Goal: Task Accomplishment & Management: Manage account settings

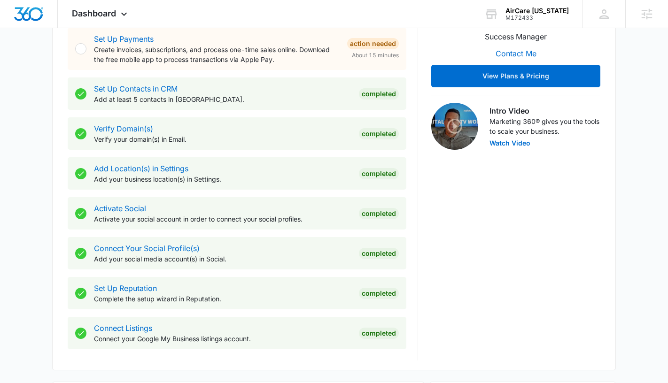
scroll to position [384, 0]
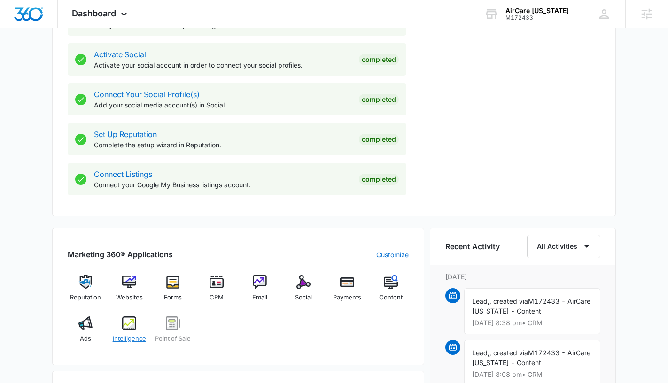
click at [135, 325] on img at bounding box center [129, 324] width 14 height 14
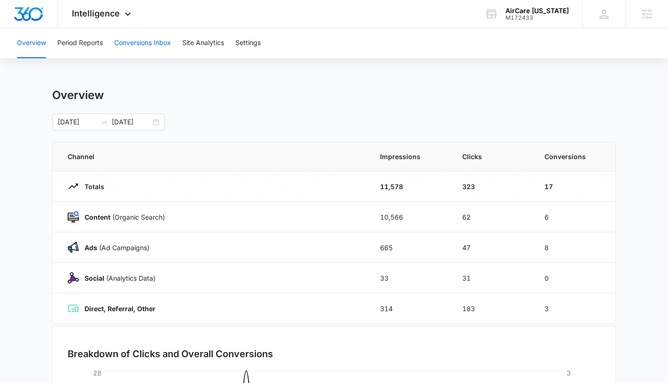
click at [133, 51] on button "Conversions Inbox" at bounding box center [142, 43] width 57 height 30
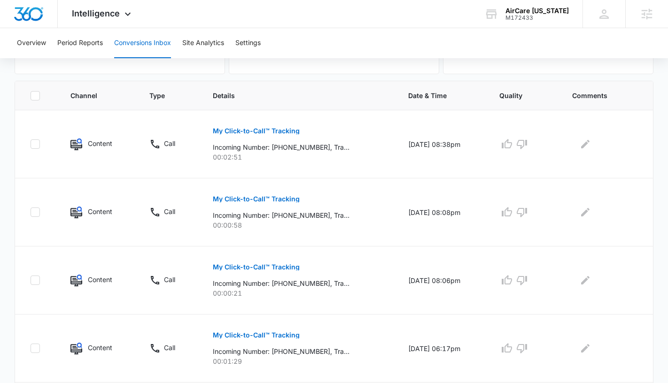
scroll to position [207, 0]
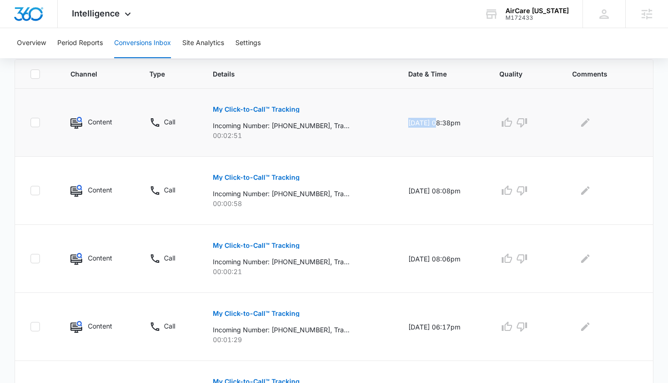
drag, startPoint x: 427, startPoint y: 122, endPoint x: 389, endPoint y: 123, distance: 38.5
click at [397, 123] on td "10/10/25 at 08:38pm" at bounding box center [443, 123] width 92 height 68
copy td "10/10/25"
click at [319, 127] on p "Incoming Number: +18083588639, Tracking Number: +18087523606, Ring To: +1808593…" at bounding box center [281, 126] width 137 height 10
drag, startPoint x: 317, startPoint y: 126, endPoint x: 276, endPoint y: 128, distance: 40.9
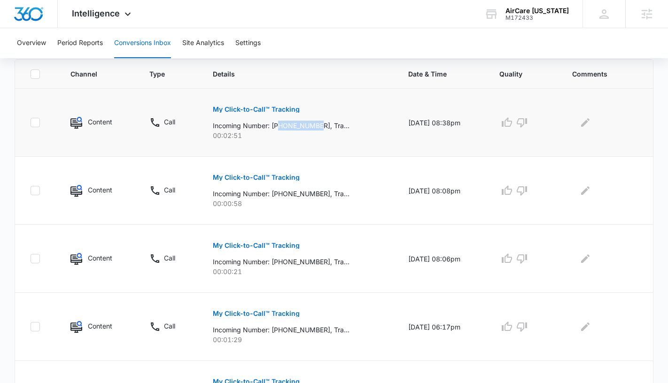
click at [276, 128] on p "Incoming Number: +18083588639, Tracking Number: +18087523606, Ring To: +1808593…" at bounding box center [281, 126] width 137 height 10
copy p "8083588639"
click at [260, 102] on button "My Click-to-Call™ Tracking" at bounding box center [256, 109] width 87 height 23
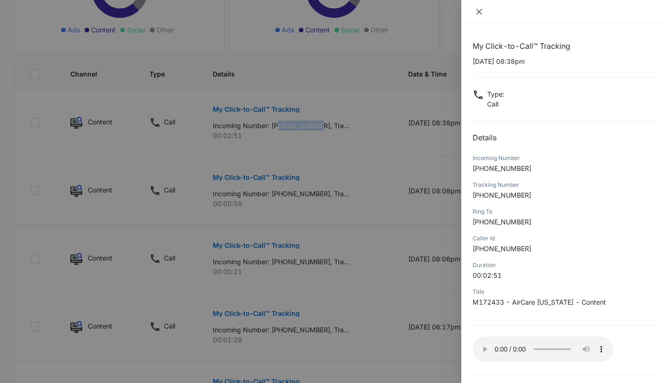
click at [480, 12] on icon "close" at bounding box center [479, 12] width 8 height 8
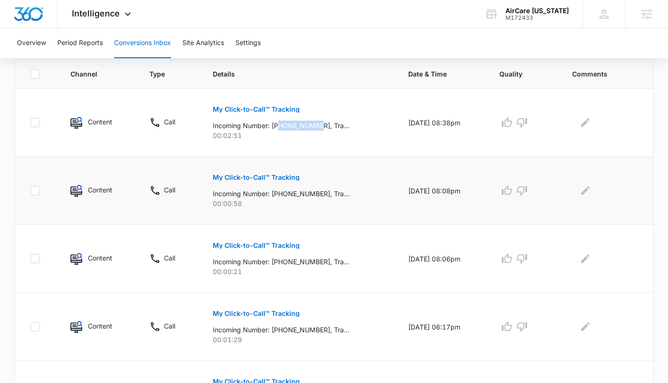
click at [270, 179] on p "My Click-to-Call™ Tracking" at bounding box center [256, 177] width 87 height 7
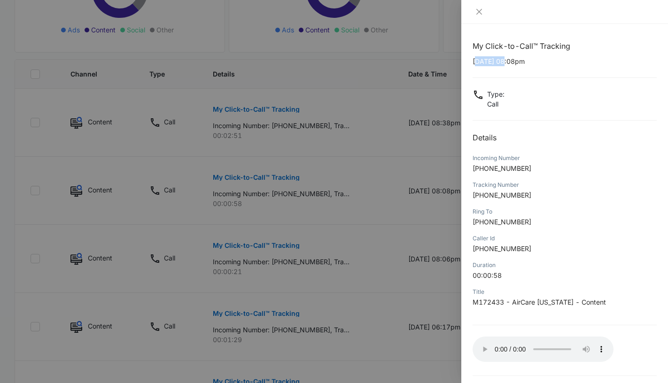
drag, startPoint x: 509, startPoint y: 62, endPoint x: 478, endPoint y: 65, distance: 31.6
click at [478, 65] on p "10/10/2025 at 08:08pm" at bounding box center [564, 61] width 184 height 10
drag, startPoint x: 510, startPoint y: 62, endPoint x: 468, endPoint y: 62, distance: 42.3
click at [468, 62] on div "My Click-to-Call™ Tracking 10/10/2025 at 08:08pm Type : Call Details Incoming N…" at bounding box center [564, 203] width 207 height 359
copy p "10/10/2025"
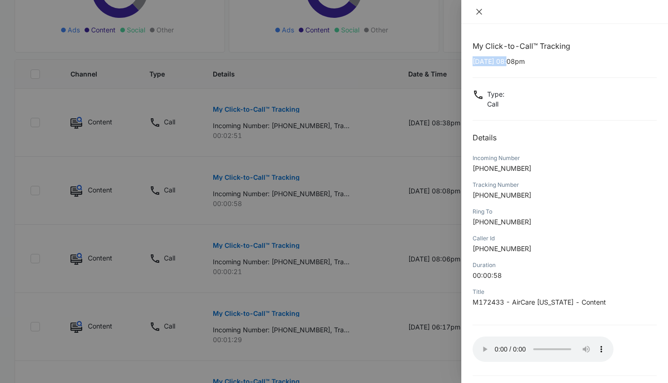
click at [479, 13] on icon "close" at bounding box center [479, 12] width 8 height 8
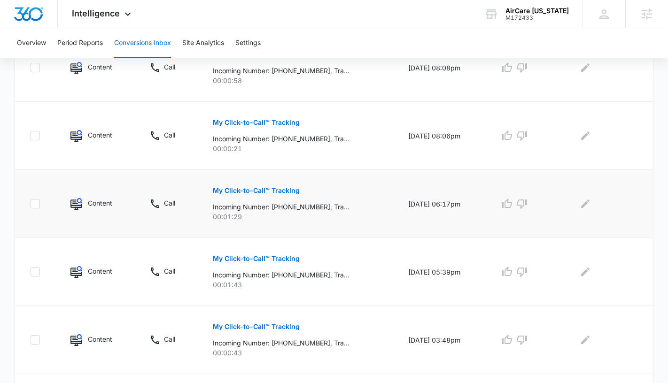
scroll to position [354, 0]
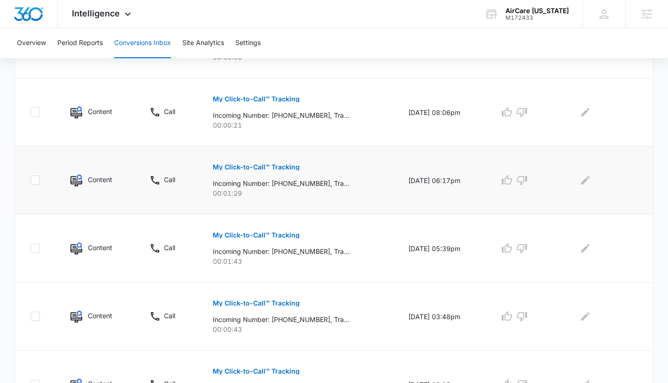
click at [264, 162] on button "My Click-to-Call™ Tracking" at bounding box center [256, 167] width 87 height 23
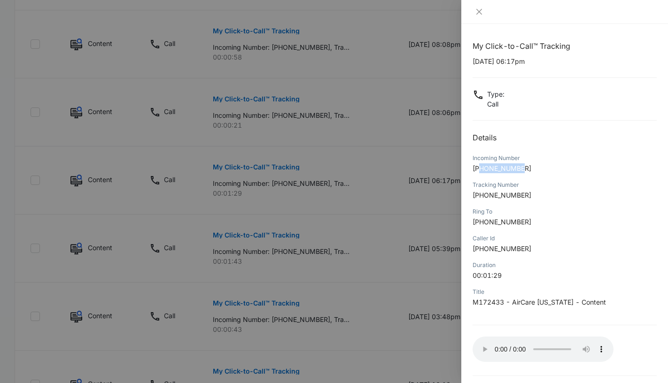
drag, startPoint x: 524, startPoint y: 170, endPoint x: 481, endPoint y: 170, distance: 43.2
click at [480, 170] on p "+18082221807" at bounding box center [564, 168] width 184 height 10
copy span "8082221807"
click at [479, 9] on icon "close" at bounding box center [479, 12] width 8 height 8
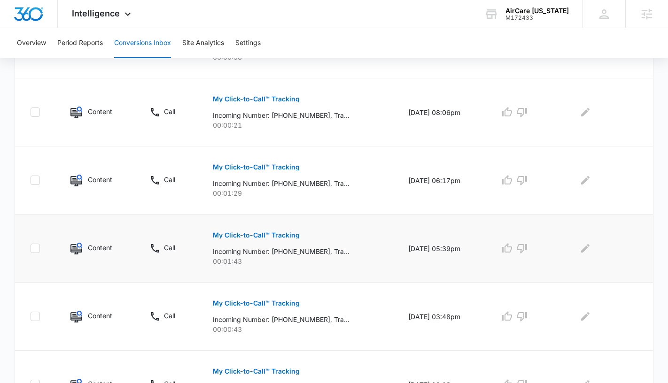
click at [281, 237] on p "My Click-to-Call™ Tracking" at bounding box center [256, 235] width 87 height 7
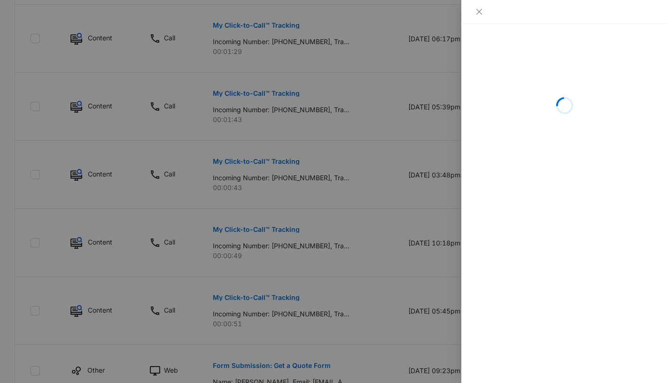
scroll to position [563, 0]
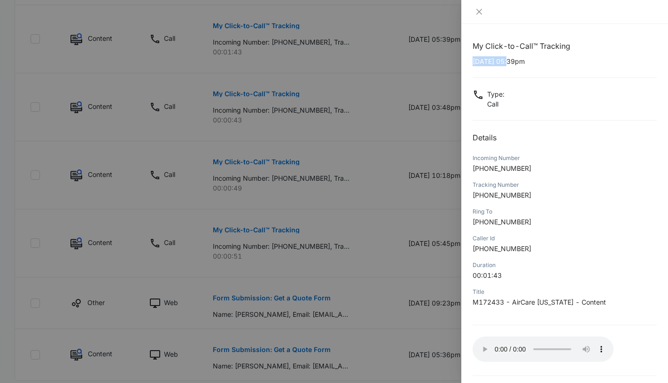
drag, startPoint x: 510, startPoint y: 63, endPoint x: 472, endPoint y: 65, distance: 38.1
click at [472, 65] on p "10/10/2025 at 05:39pm" at bounding box center [564, 61] width 184 height 10
copy p "10/10/2025"
drag, startPoint x: 524, startPoint y: 169, endPoint x: 481, endPoint y: 171, distance: 42.8
click at [481, 171] on p "+18082181294" at bounding box center [564, 168] width 184 height 10
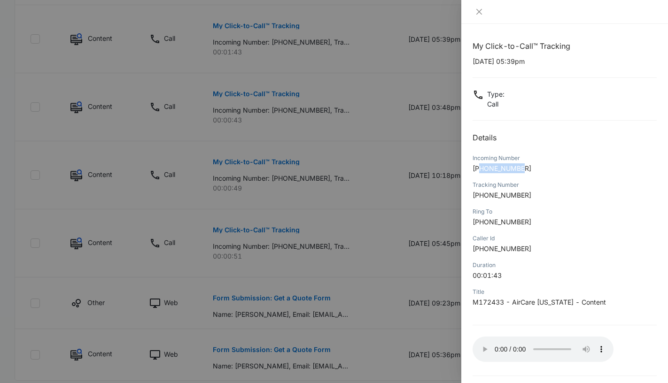
copy span "8082181294"
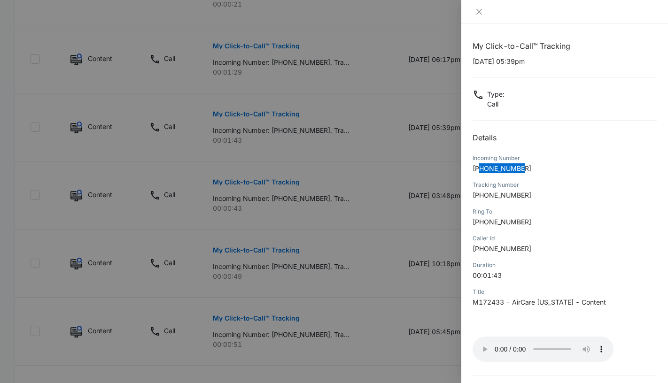
scroll to position [470, 0]
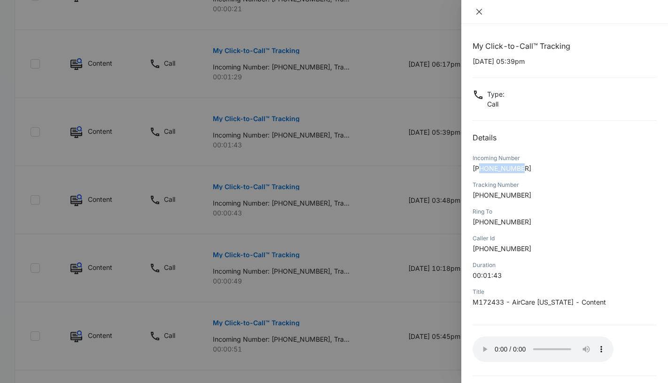
click at [479, 11] on icon "close" at bounding box center [479, 12] width 8 height 8
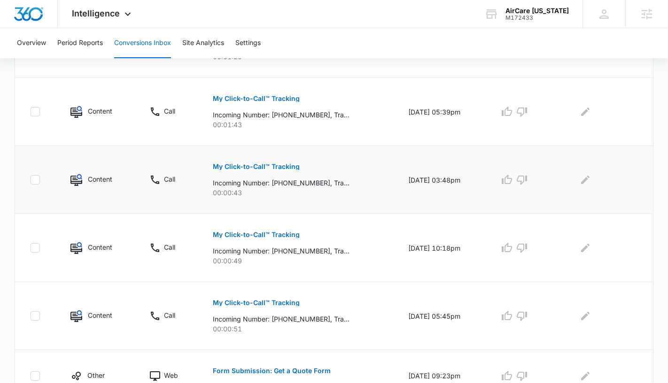
scroll to position [491, 0]
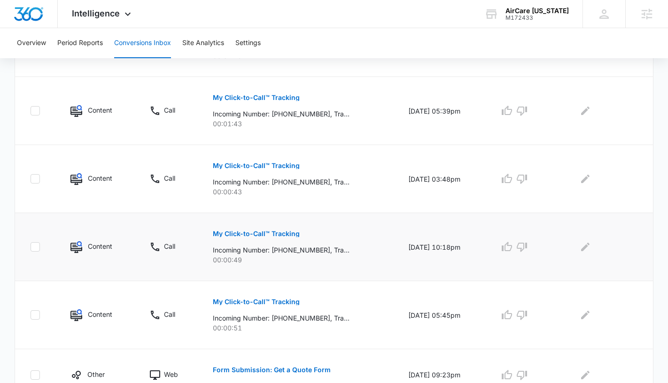
click at [278, 236] on p "My Click-to-Call™ Tracking" at bounding box center [256, 234] width 87 height 7
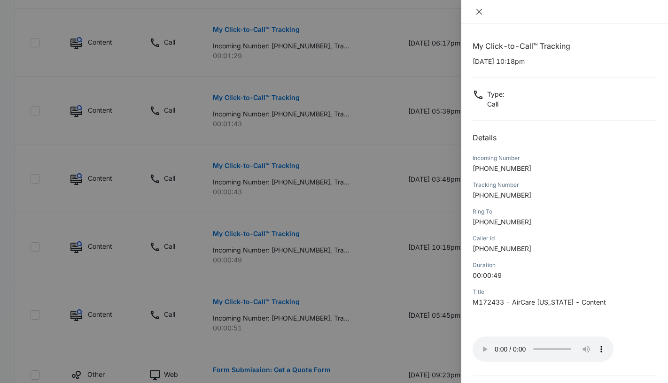
click at [479, 14] on icon "close" at bounding box center [479, 12] width 8 height 8
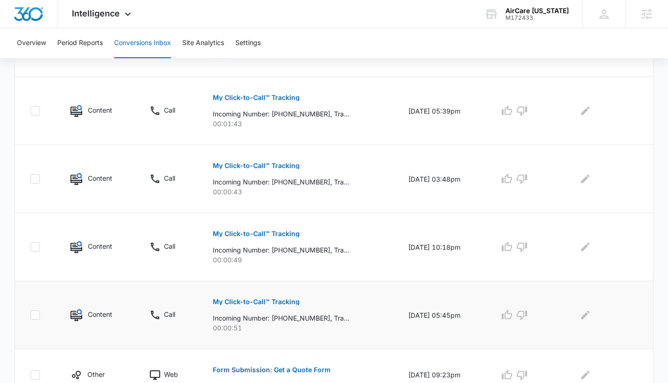
click at [247, 297] on button "My Click-to-Call™ Tracking" at bounding box center [256, 302] width 87 height 23
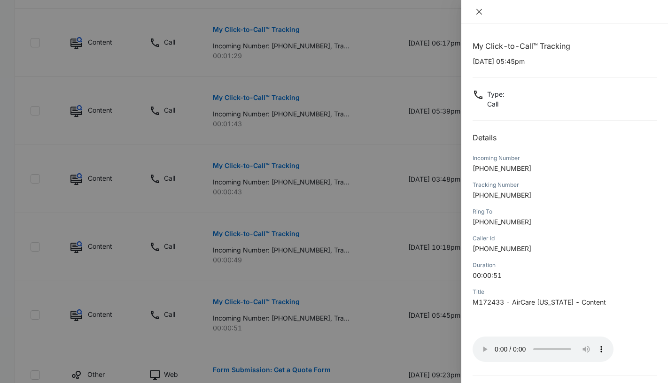
click at [477, 9] on icon "close" at bounding box center [479, 12] width 6 height 6
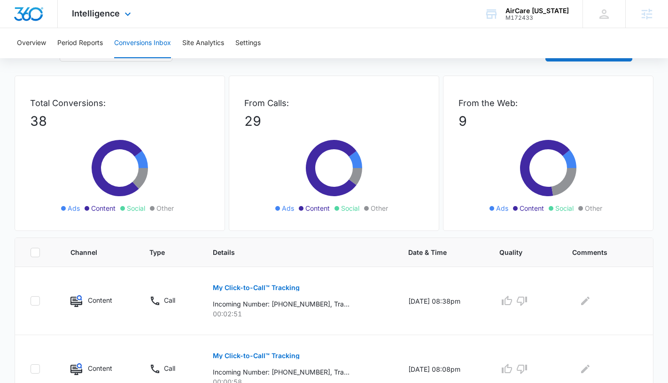
scroll to position [0, 0]
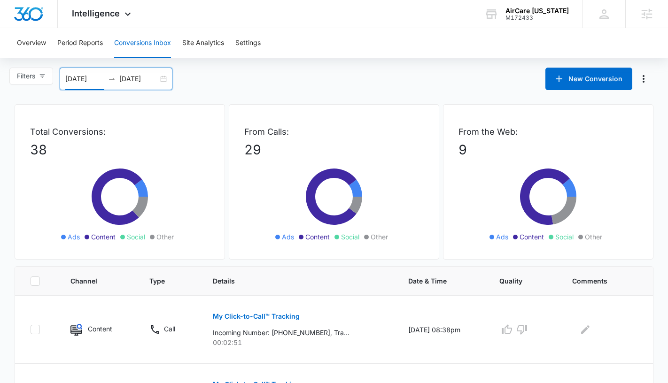
click at [76, 75] on input "09/13/2025" at bounding box center [84, 79] width 39 height 10
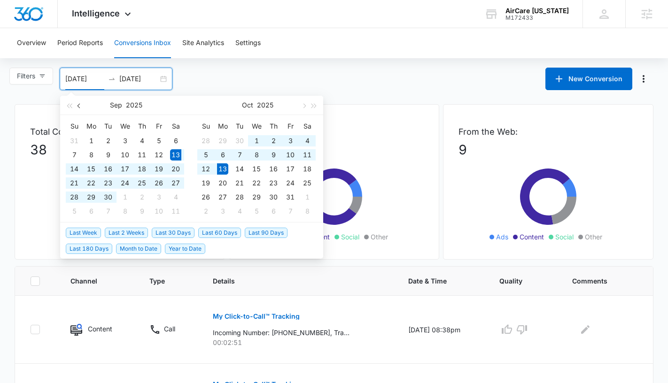
click at [77, 106] on span "button" at bounding box center [79, 105] width 5 height 5
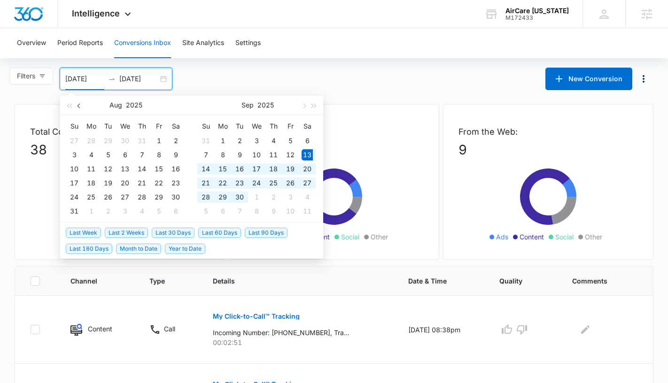
click at [77, 106] on span "button" at bounding box center [79, 105] width 5 height 5
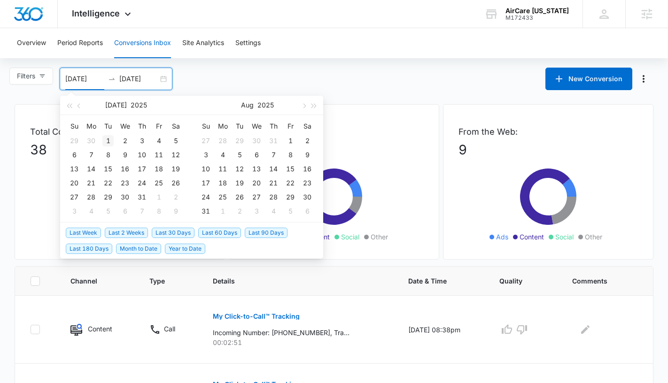
type input "07/01/2025"
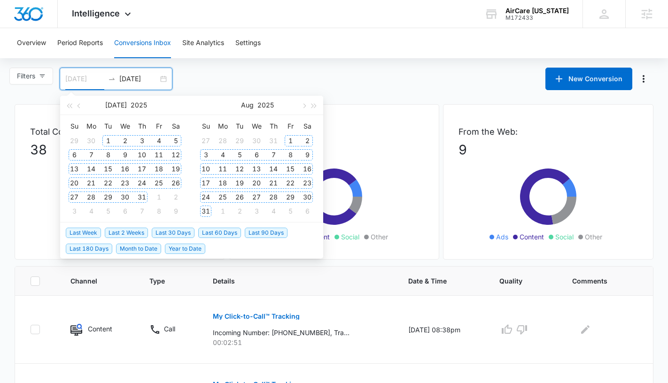
click at [107, 140] on div "1" at bounding box center [107, 140] width 11 height 11
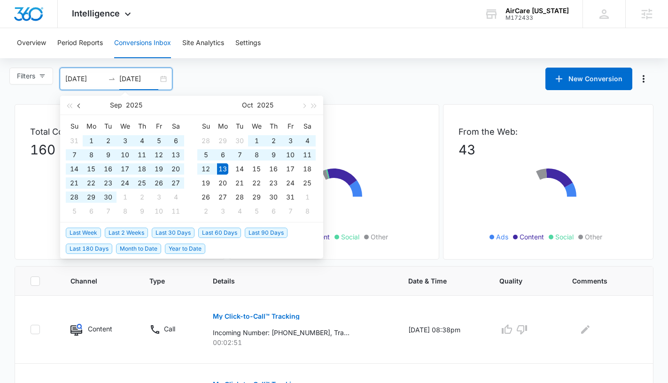
click at [81, 103] on button "button" at bounding box center [79, 105] width 10 height 19
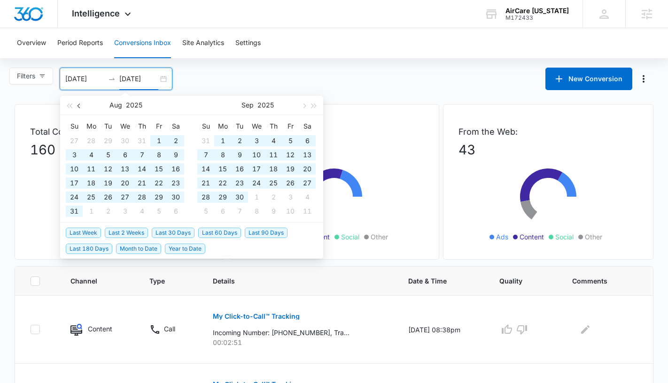
click at [81, 103] on button "button" at bounding box center [79, 105] width 10 height 19
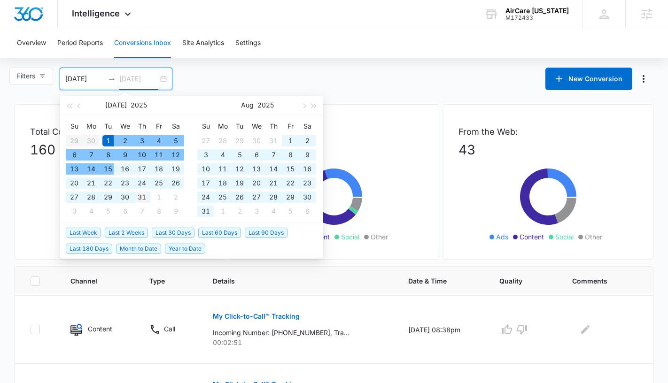
type input "07/31/2025"
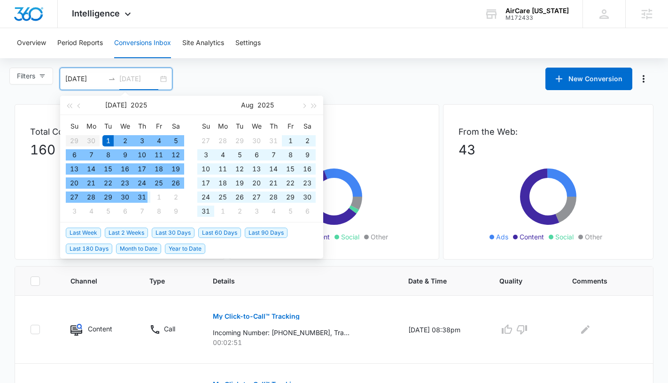
click at [142, 197] on div "31" at bounding box center [141, 197] width 11 height 11
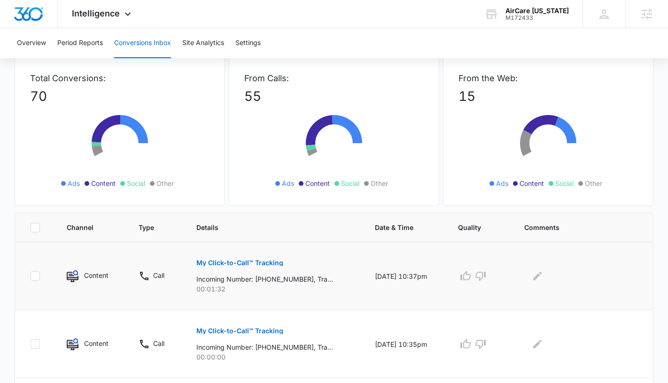
scroll to position [172, 0]
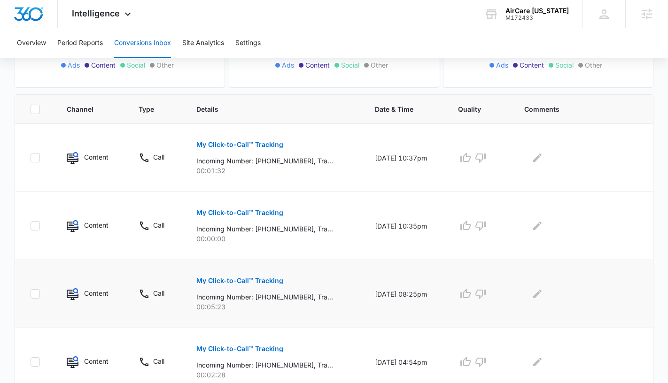
click at [266, 280] on p "My Click-to-Call™ Tracking" at bounding box center [239, 281] width 87 height 7
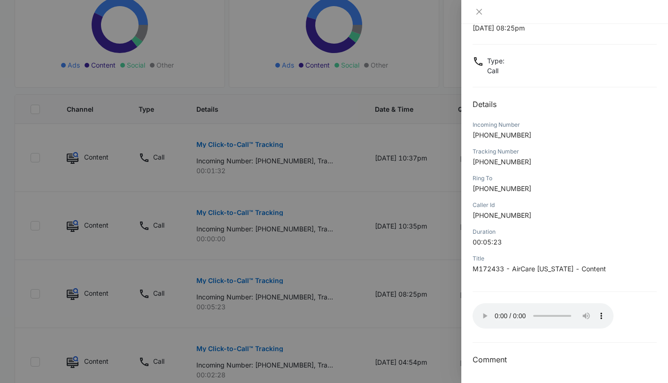
scroll to position [0, 0]
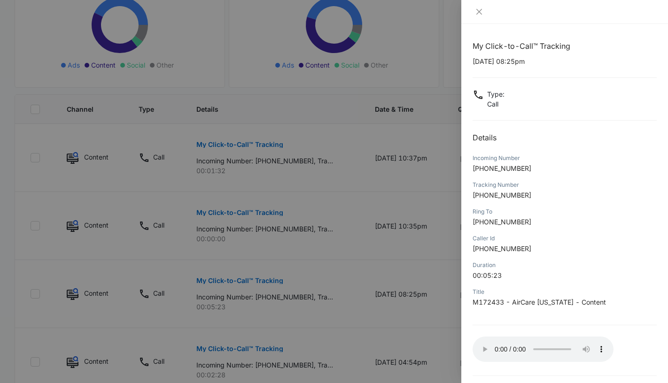
click at [508, 63] on p "07/29/2025 at 08:25pm" at bounding box center [564, 61] width 184 height 10
drag, startPoint x: 511, startPoint y: 61, endPoint x: 475, endPoint y: 61, distance: 36.2
click at [475, 61] on p "07/29/2025 at 08:25pm" at bounding box center [564, 61] width 184 height 10
click at [513, 65] on p "07/29/2025 at 08:25pm" at bounding box center [564, 61] width 184 height 10
drag, startPoint x: 512, startPoint y: 62, endPoint x: 470, endPoint y: 63, distance: 42.3
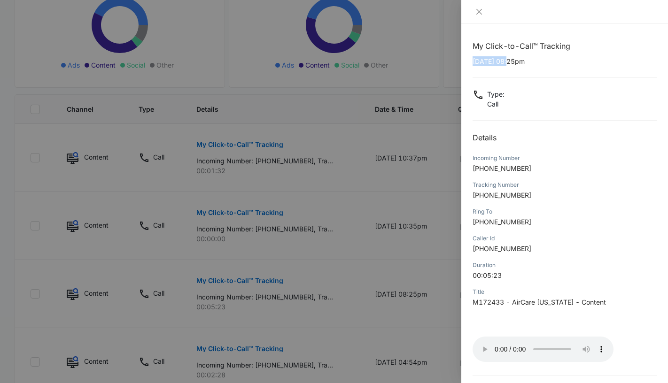
click at [469, 63] on div "My Click-to-Call™ Tracking 07/29/2025 at 08:25pm Type : Call Details Incoming N…" at bounding box center [564, 203] width 207 height 359
copy p "07/29/2025"
drag, startPoint x: 529, startPoint y: 169, endPoint x: 481, endPoint y: 171, distance: 47.5
click at [481, 171] on p "+16198951232" at bounding box center [564, 168] width 184 height 10
copy span "6198951232"
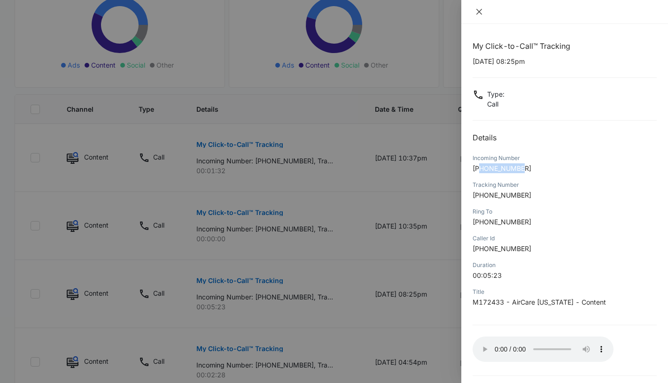
click at [479, 11] on icon "close" at bounding box center [479, 12] width 6 height 6
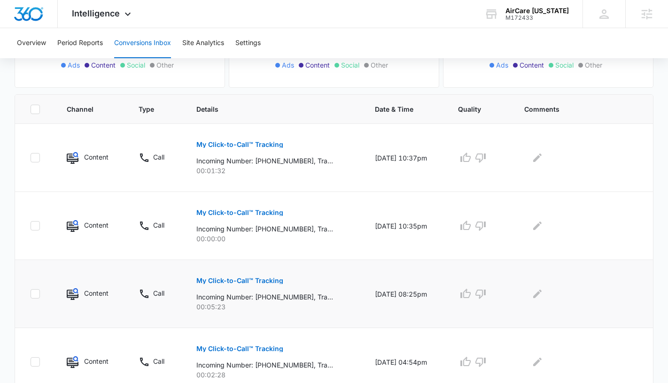
click at [331, 273] on div "My Click-to-Call™ Tracking Incoming Number: +16198951232, Tracking Number: +180…" at bounding box center [273, 291] width 155 height 42
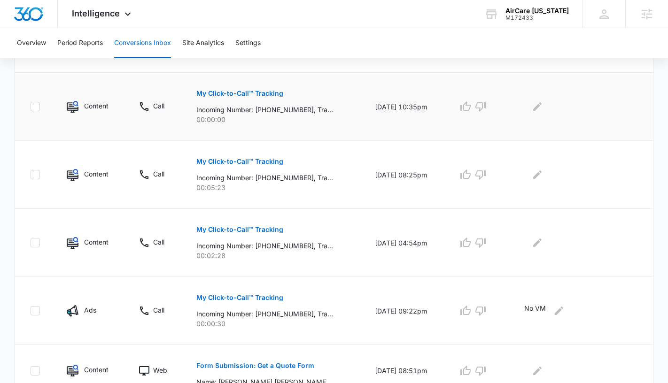
scroll to position [293, 0]
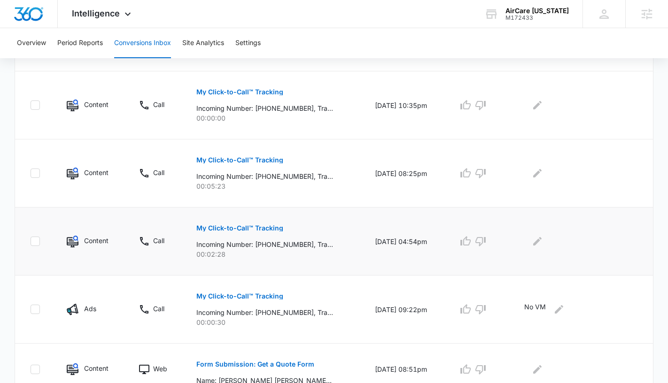
click at [255, 220] on button "My Click-to-Call™ Tracking" at bounding box center [239, 228] width 87 height 23
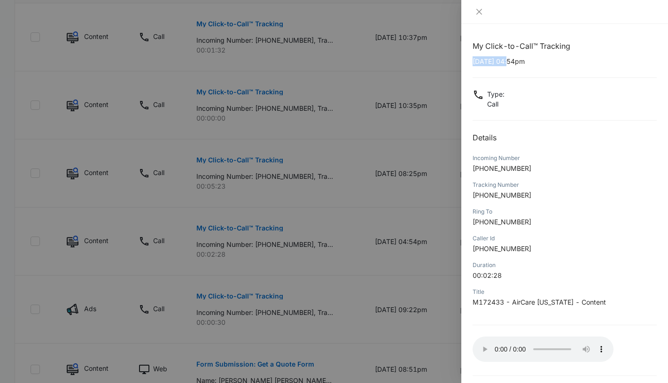
drag, startPoint x: 511, startPoint y: 62, endPoint x: 472, endPoint y: 63, distance: 38.5
click at [472, 63] on p "07/29/2025 at 04:54pm" at bounding box center [564, 61] width 184 height 10
copy p "07/29/2025"
drag, startPoint x: 527, startPoint y: 169, endPoint x: 480, endPoint y: 173, distance: 46.7
click at [480, 173] on p "+18084852800" at bounding box center [564, 168] width 184 height 10
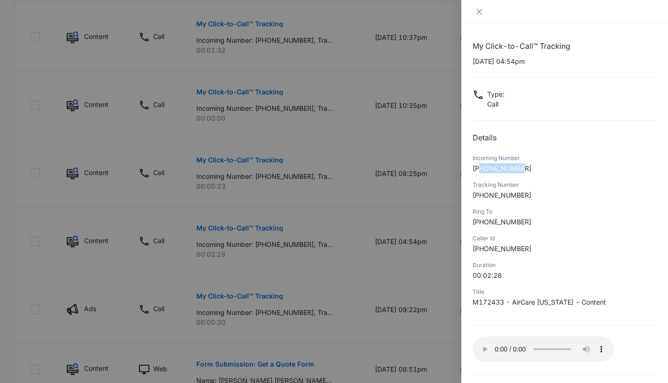
copy span "8084852800"
click at [477, 11] on icon "close" at bounding box center [479, 12] width 8 height 8
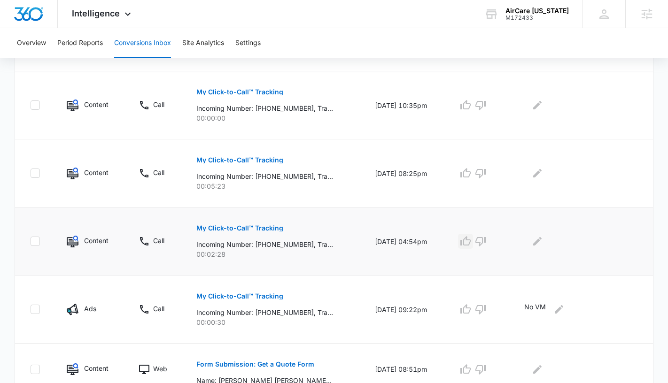
click at [471, 241] on icon "button" at bounding box center [465, 241] width 11 height 11
click at [468, 172] on icon "button" at bounding box center [465, 173] width 11 height 11
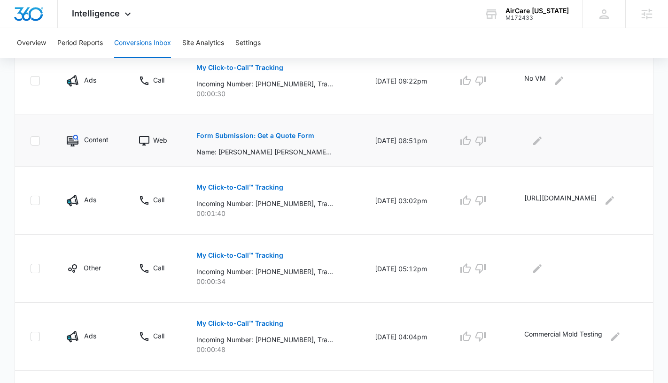
scroll to position [523, 0]
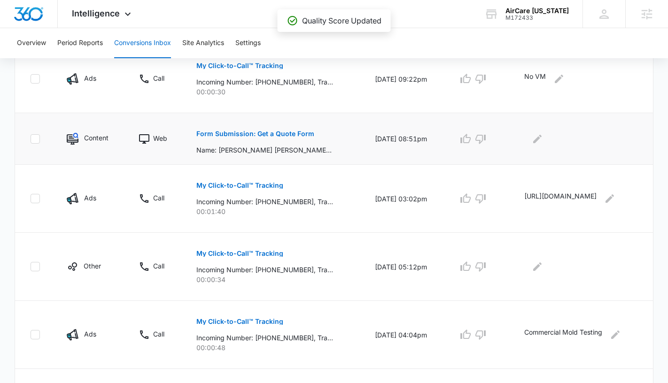
click at [270, 135] on p "Form Submission: Get a Quote Form" at bounding box center [255, 134] width 118 height 7
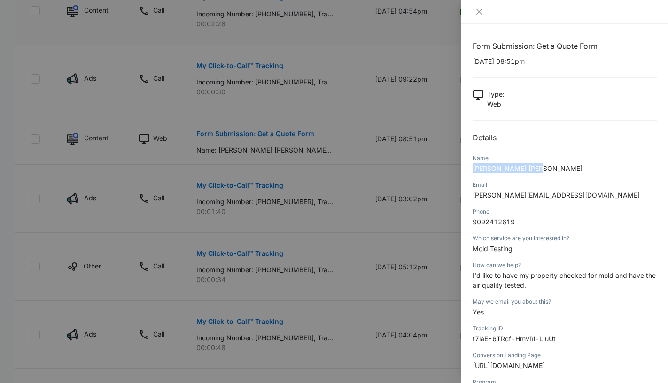
drag, startPoint x: 540, startPoint y: 169, endPoint x: 463, endPoint y: 172, distance: 77.6
click at [462, 172] on div "Form Submission: Get a Quote Form 07/28/2025 at 08:51pm Type : Web Details Name…" at bounding box center [564, 203] width 207 height 359
drag, startPoint x: 511, startPoint y: 62, endPoint x: 471, endPoint y: 64, distance: 40.9
click at [471, 64] on div "Form Submission: Get a Quote Form 07/28/2025 at 08:51pm Type : Web Details Name…" at bounding box center [564, 203] width 207 height 359
drag, startPoint x: 516, startPoint y: 223, endPoint x: 468, endPoint y: 224, distance: 47.9
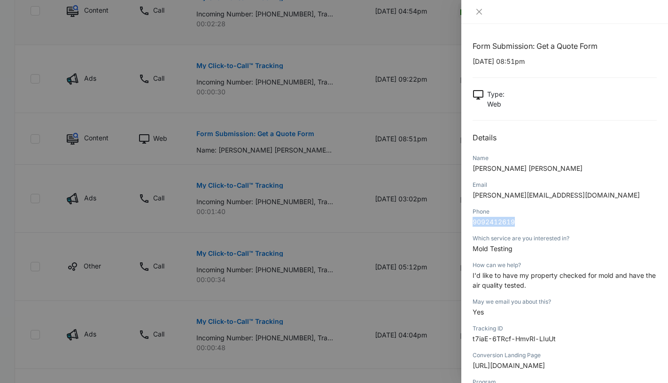
click at [467, 224] on div "Form Submission: Get a Quote Form 07/28/2025 at 08:51pm Type : Web Details Name…" at bounding box center [564, 203] width 207 height 359
drag, startPoint x: 511, startPoint y: 248, endPoint x: 471, endPoint y: 253, distance: 40.2
click at [471, 253] on div "Form Submission: Get a Quote Form 07/28/2025 at 08:51pm Type : Web Details Name…" at bounding box center [564, 203] width 207 height 359
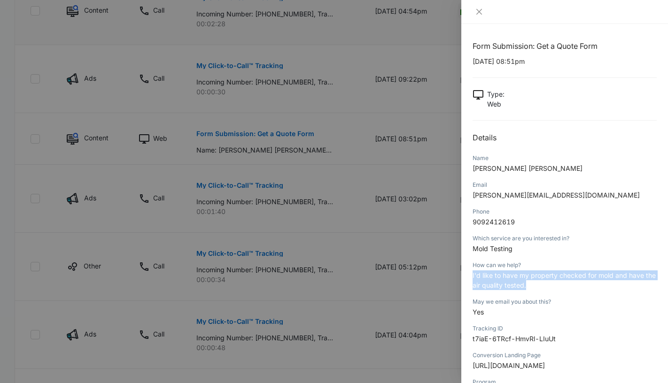
drag, startPoint x: 527, startPoint y: 286, endPoint x: 470, endPoint y: 279, distance: 58.1
click at [470, 279] on div "Form Submission: Get a Quote Form 07/28/2025 at 08:51pm Type : Web Details Name…" at bounding box center [564, 203] width 207 height 359
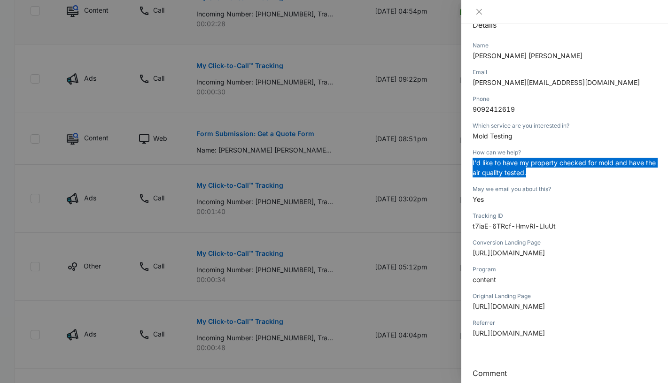
scroll to position [126, 0]
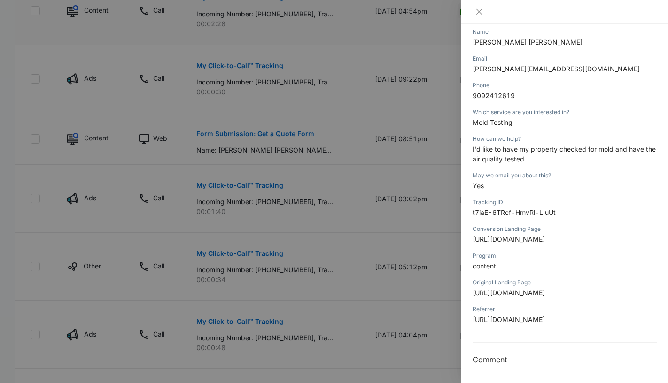
click at [479, 6] on div at bounding box center [564, 12] width 207 height 24
click at [483, 10] on button "Close" at bounding box center [478, 12] width 13 height 8
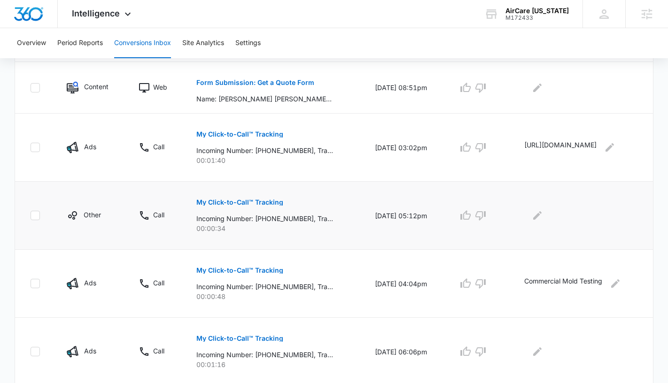
scroll to position [606, 0]
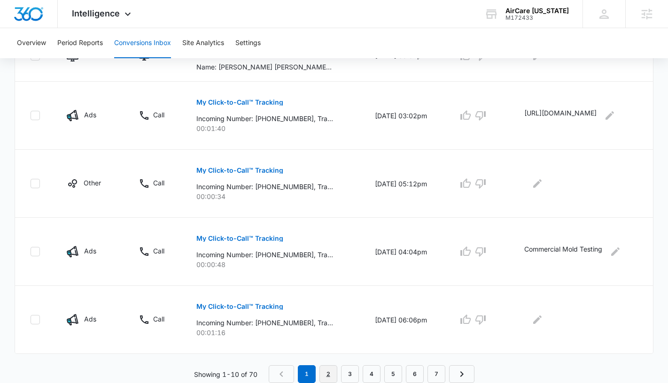
click at [329, 372] on link "2" at bounding box center [328, 374] width 18 height 18
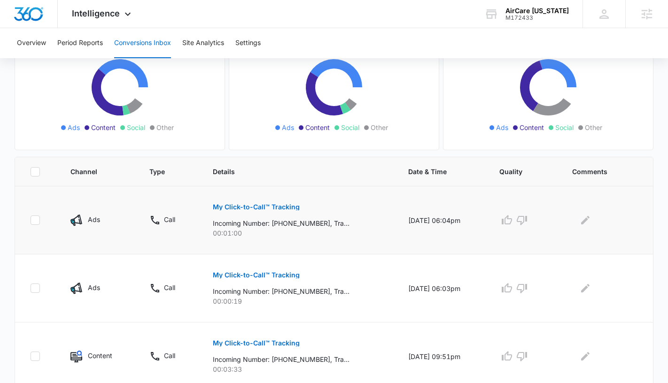
scroll to position [208, 0]
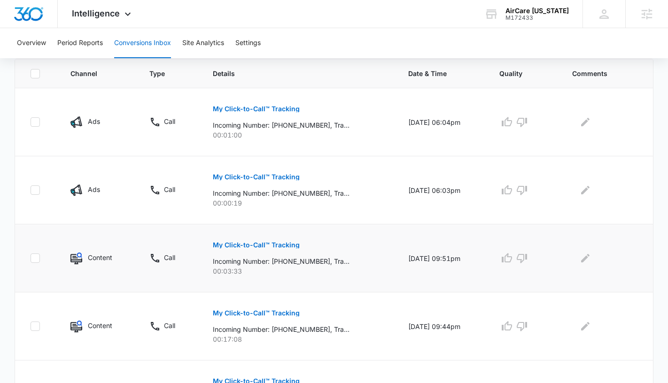
drag, startPoint x: 280, startPoint y: 248, endPoint x: 291, endPoint y: 251, distance: 11.7
click at [291, 251] on button "My Click-to-Call™ Tracking" at bounding box center [256, 245] width 87 height 23
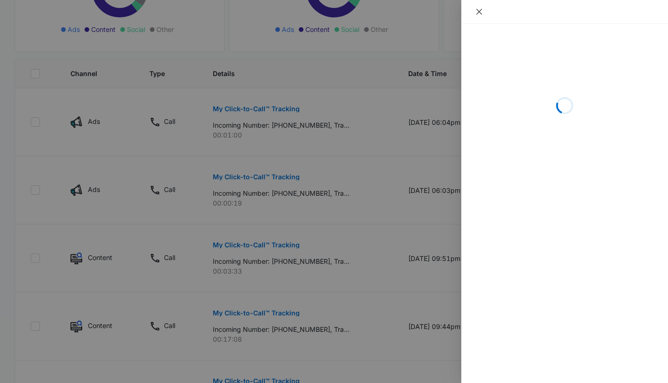
click at [476, 11] on icon "close" at bounding box center [479, 12] width 8 height 8
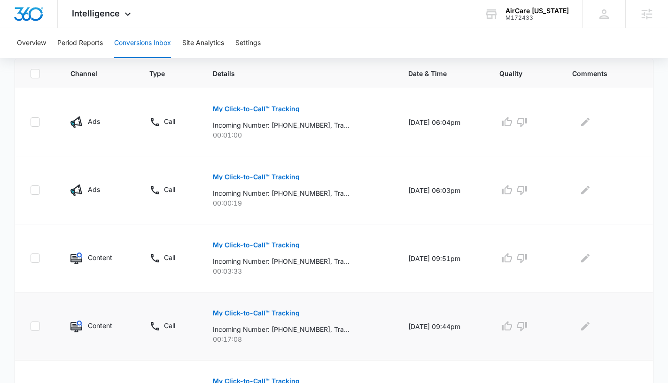
click at [276, 314] on p "My Click-to-Call™ Tracking" at bounding box center [256, 313] width 87 height 7
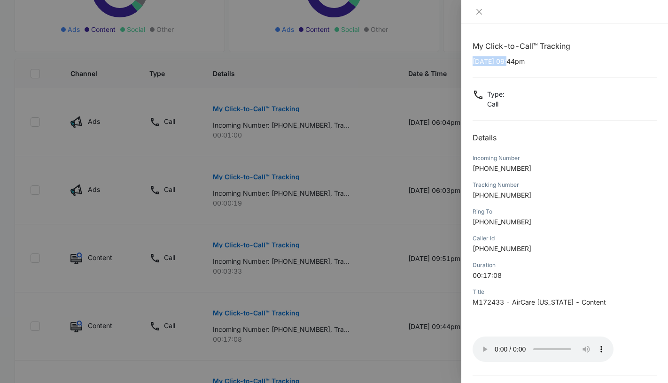
drag, startPoint x: 511, startPoint y: 62, endPoint x: 472, endPoint y: 63, distance: 39.0
click at [472, 63] on p "07/24/2025 at 09:44pm" at bounding box center [564, 61] width 184 height 10
drag, startPoint x: 526, startPoint y: 166, endPoint x: 479, endPoint y: 168, distance: 46.5
click at [479, 168] on p "+18087222452" at bounding box center [564, 168] width 184 height 10
click at [478, 11] on icon "close" at bounding box center [479, 12] width 8 height 8
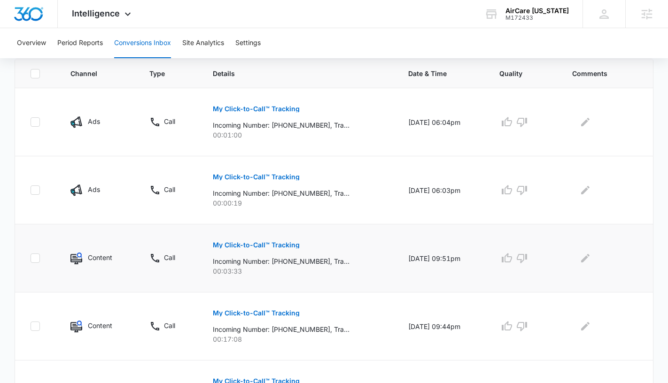
click at [275, 236] on button "My Click-to-Call™ Tracking" at bounding box center [256, 245] width 87 height 23
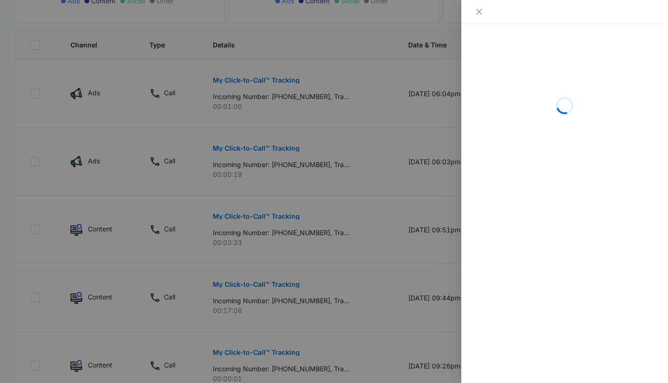
scroll to position [300, 0]
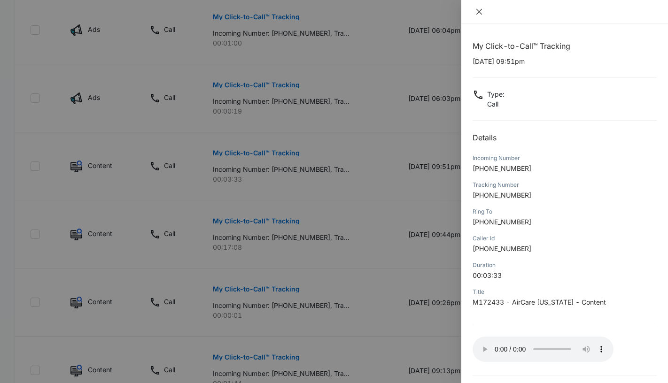
click at [484, 10] on button "Close" at bounding box center [478, 12] width 13 height 8
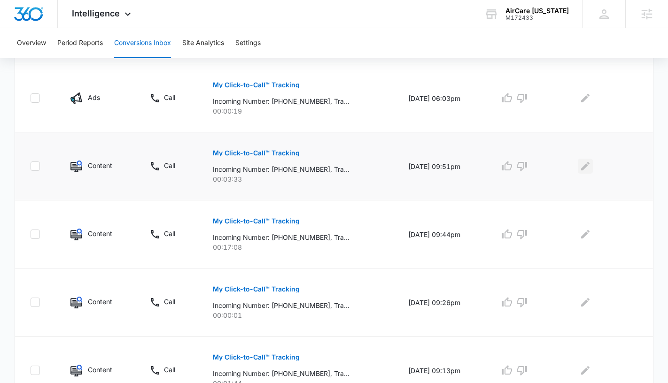
click at [589, 167] on icon "Edit Comments" at bounding box center [585, 166] width 8 height 8
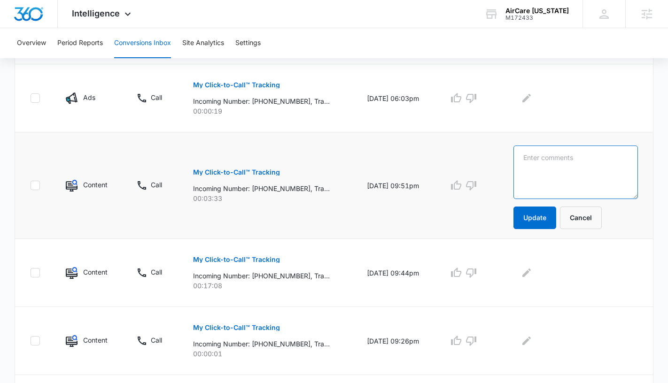
click at [571, 167] on textarea at bounding box center [575, 173] width 124 height 54
paste textarea "Waikiki Lanais"
type textarea "Waikiki Lanais"
click at [547, 216] on button "Update" at bounding box center [534, 218] width 43 height 23
click at [531, 274] on icon "Edit Comments" at bounding box center [526, 273] width 8 height 8
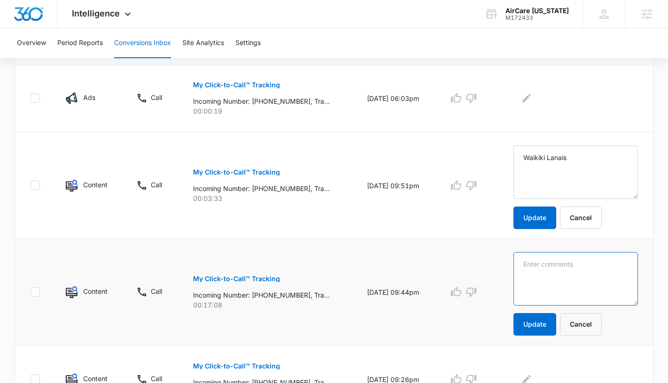
click at [540, 270] on textarea at bounding box center [575, 279] width 124 height 54
paste textarea "Waikiki Lanais"
type textarea "Waikiki Lanais"
click at [539, 326] on button "Update" at bounding box center [534, 324] width 43 height 23
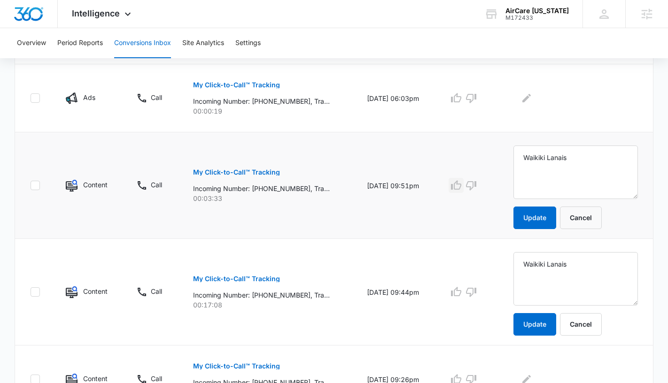
click at [462, 186] on icon "button" at bounding box center [455, 185] width 11 height 11
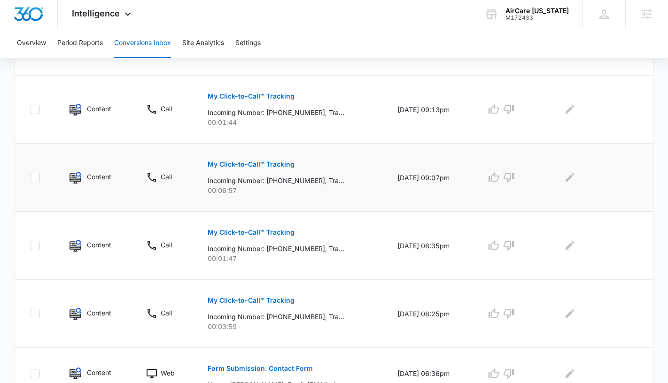
scroll to position [561, 0]
click at [278, 162] on p "My Click-to-Call™ Tracking" at bounding box center [251, 164] width 87 height 7
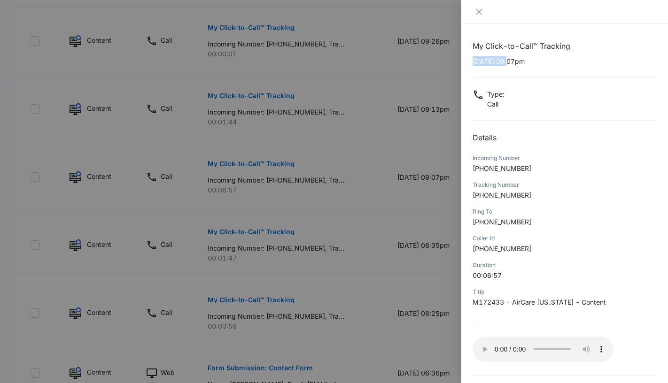
drag, startPoint x: 510, startPoint y: 60, endPoint x: 471, endPoint y: 61, distance: 39.0
click at [471, 61] on div "My Click-to-Call™ Tracking 07/24/2025 at 09:07pm Type : Call Details Incoming N…" at bounding box center [564, 203] width 207 height 359
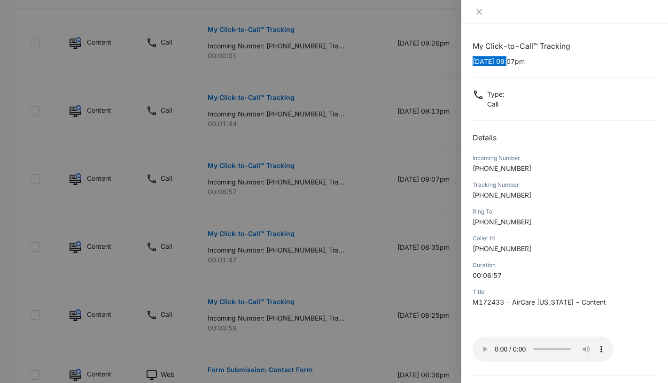
scroll to position [558, 0]
drag, startPoint x: 526, startPoint y: 169, endPoint x: 482, endPoint y: 170, distance: 44.6
click at [482, 170] on p "+18085644000" at bounding box center [564, 168] width 184 height 10
click at [479, 11] on icon "close" at bounding box center [479, 12] width 8 height 8
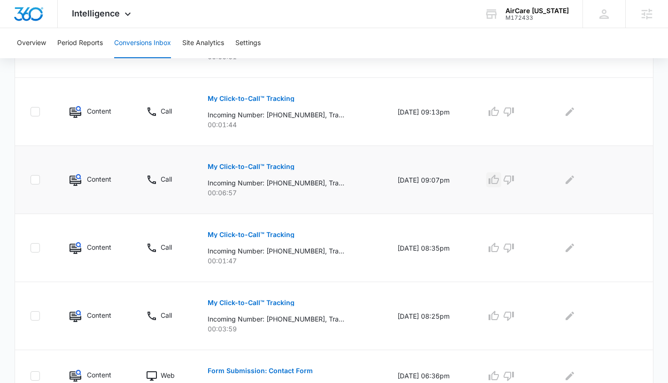
click at [498, 181] on icon "button" at bounding box center [493, 179] width 11 height 11
click at [566, 179] on icon "Edit Comments" at bounding box center [569, 179] width 11 height 11
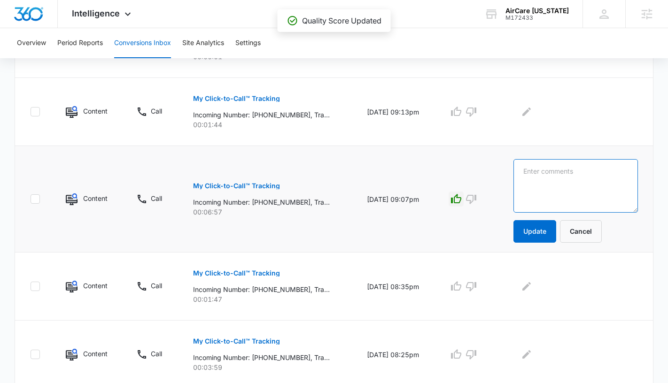
click at [552, 181] on textarea at bounding box center [575, 186] width 124 height 54
paste textarea "Nick Tamburino"
type textarea "Nick Tamburino"
click at [531, 285] on icon "Edit Comments" at bounding box center [526, 286] width 8 height 8
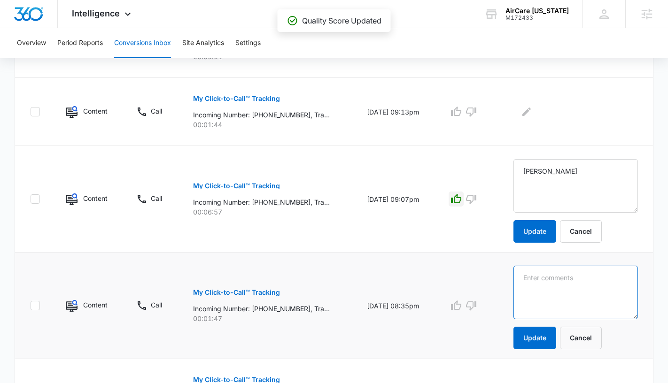
click at [539, 277] on textarea at bounding box center [575, 293] width 124 height 54
paste textarea "Nick Tamburino"
type textarea "Nick Tamburino"
click at [542, 342] on button "Update" at bounding box center [534, 338] width 43 height 23
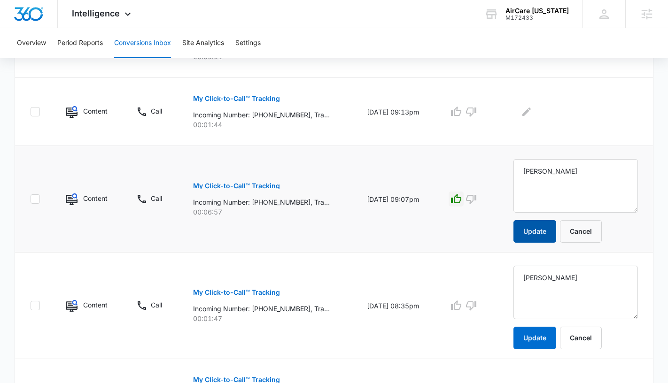
click at [543, 236] on button "Update" at bounding box center [534, 231] width 43 height 23
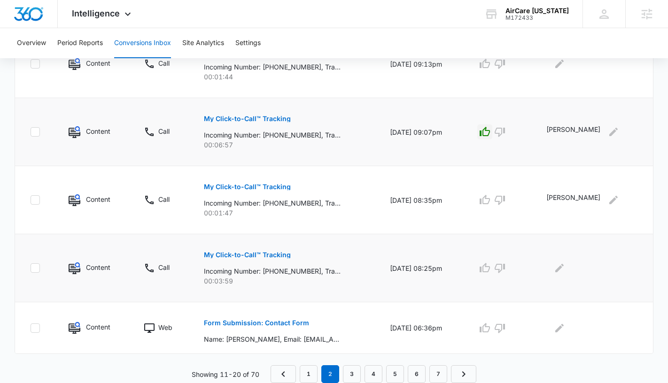
scroll to position [606, 0]
click at [277, 325] on p "Form Submission: Contact Form" at bounding box center [256, 323] width 105 height 7
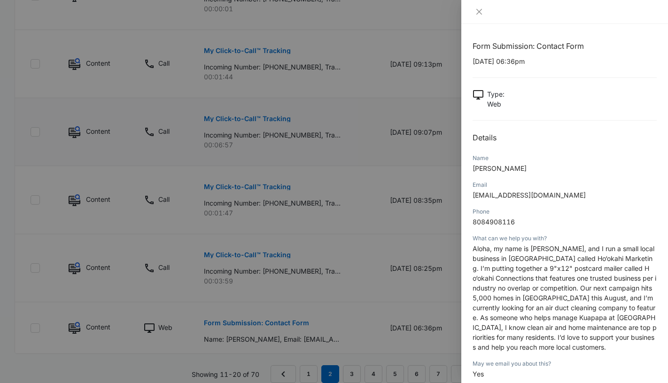
click at [479, 16] on div at bounding box center [564, 12] width 207 height 24
click at [479, 10] on icon "close" at bounding box center [479, 12] width 8 height 8
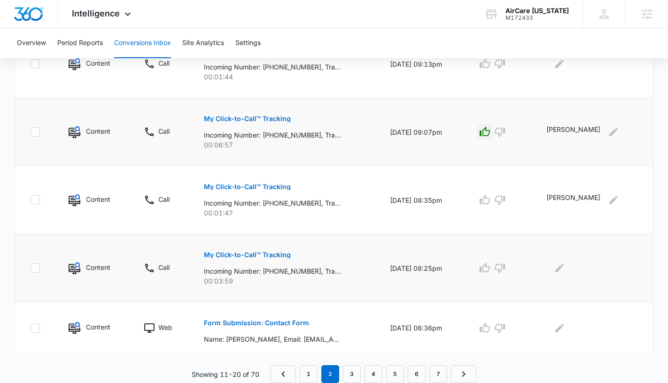
click at [260, 252] on p "My Click-to-Call™ Tracking" at bounding box center [247, 255] width 87 height 7
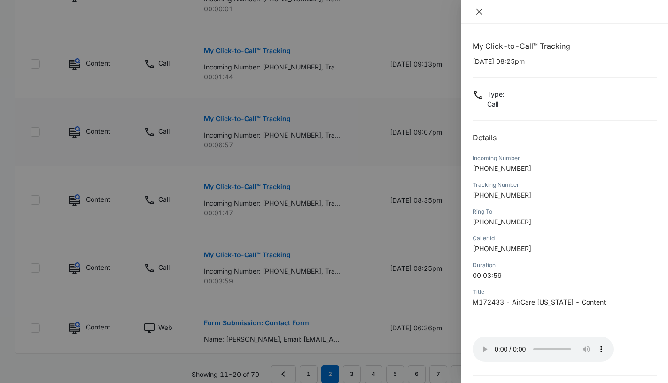
click at [477, 12] on icon "close" at bounding box center [479, 12] width 8 height 8
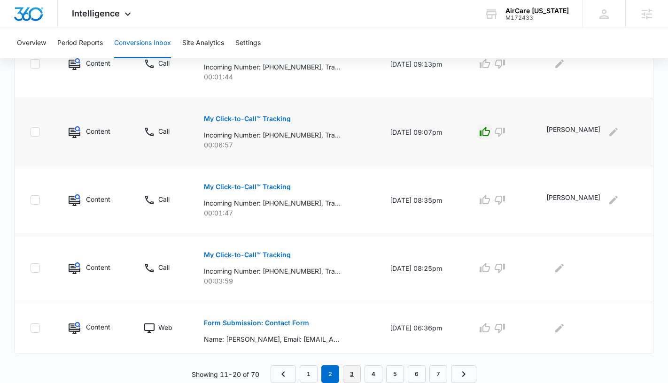
click at [354, 371] on link "3" at bounding box center [352, 374] width 18 height 18
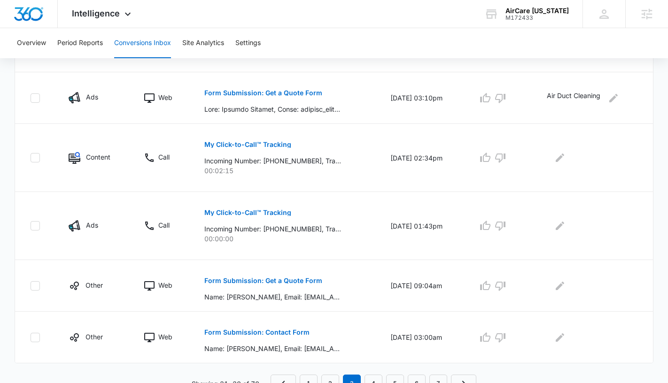
scroll to position [573, 0]
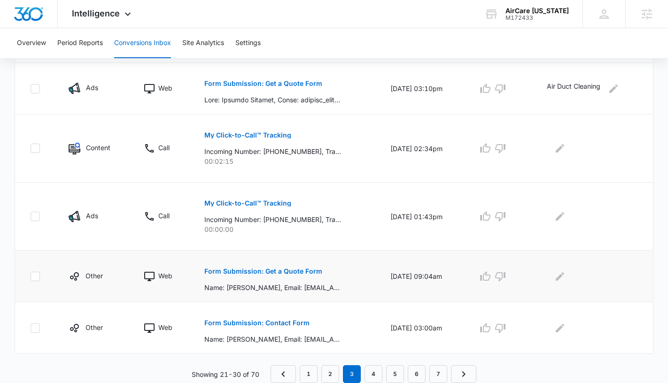
click at [298, 271] on p "Form Submission: Get a Quote Form" at bounding box center [263, 271] width 118 height 7
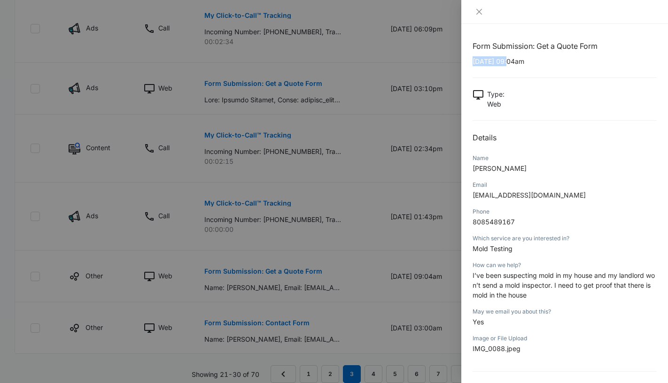
drag, startPoint x: 510, startPoint y: 62, endPoint x: 473, endPoint y: 63, distance: 37.1
click at [473, 63] on p "07/21/2025 at 09:04am" at bounding box center [564, 61] width 184 height 10
drag, startPoint x: 507, startPoint y: 169, endPoint x: 471, endPoint y: 171, distance: 35.8
click at [471, 171] on div "Form Submission: Get a Quote Form 07/21/2025 at 09:04am Type : Web Details Name…" at bounding box center [564, 203] width 207 height 359
drag, startPoint x: 550, startPoint y: 196, endPoint x: 472, endPoint y: 198, distance: 78.0
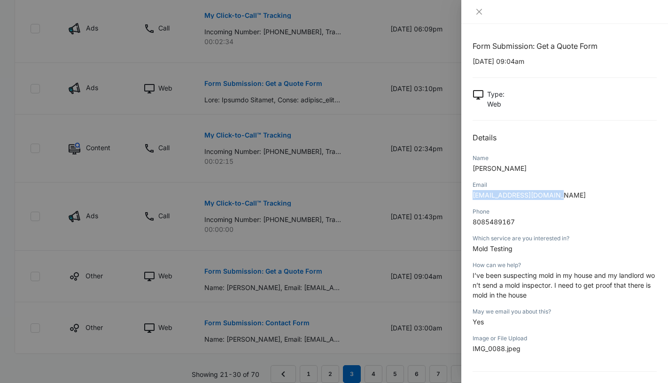
click at [472, 198] on p "angelhillis21@gmail.com" at bounding box center [564, 195] width 184 height 10
drag, startPoint x: 515, startPoint y: 219, endPoint x: 472, endPoint y: 218, distance: 43.2
click at [472, 218] on p "8085489167" at bounding box center [564, 222] width 184 height 10
drag, startPoint x: 513, startPoint y: 249, endPoint x: 468, endPoint y: 250, distance: 44.6
click at [468, 250] on div "Form Submission: Get a Quote Form 07/21/2025 at 09:04am Type : Web Details Name…" at bounding box center [564, 203] width 207 height 359
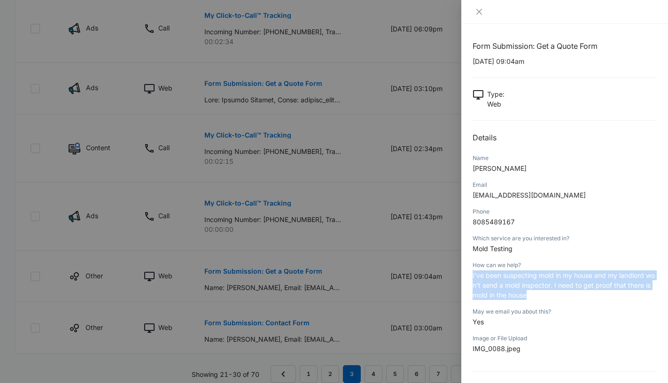
drag, startPoint x: 533, startPoint y: 300, endPoint x: 468, endPoint y: 278, distance: 68.3
click at [468, 278] on div "Form Submission: Get a Quote Form 07/21/2025 at 09:04am Type : Web Details Name…" at bounding box center [564, 203] width 207 height 359
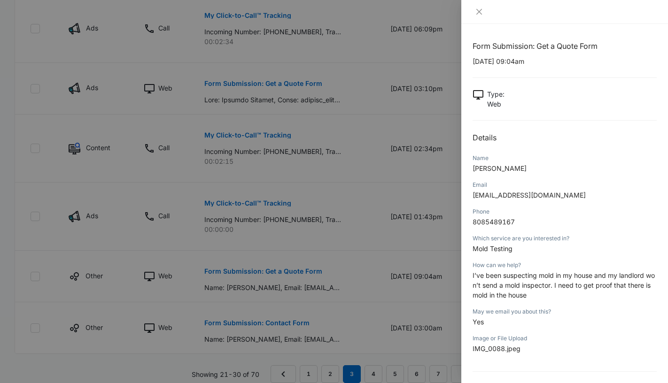
click at [477, 7] on div at bounding box center [564, 12] width 207 height 24
click at [482, 10] on icon "close" at bounding box center [479, 12] width 8 height 8
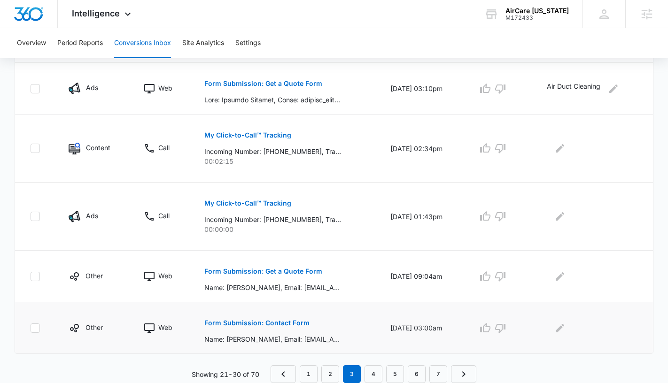
drag, startPoint x: 265, startPoint y: 322, endPoint x: 315, endPoint y: 306, distance: 52.3
click at [315, 306] on td "Form Submission: Contact Form Name: Kelly Jones, Email: kellywebmarketing01@gma…" at bounding box center [286, 328] width 186 height 52
click at [372, 371] on link "4" at bounding box center [373, 374] width 18 height 18
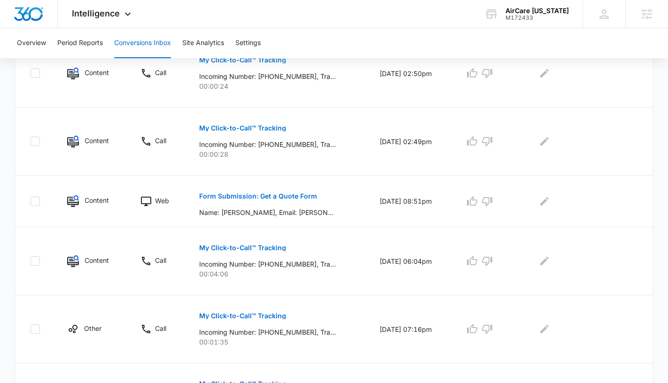
scroll to position [280, 0]
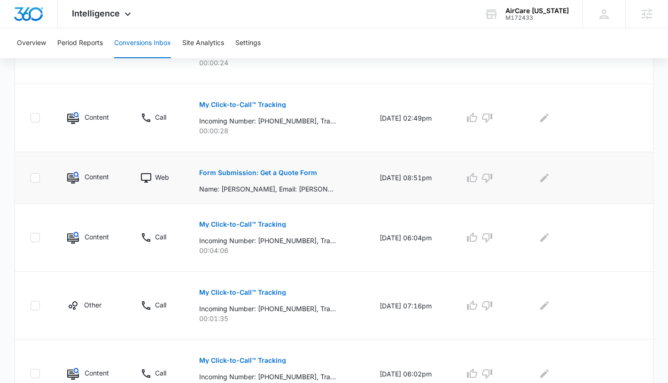
click at [291, 172] on p "Form Submission: Get a Quote Form" at bounding box center [258, 173] width 118 height 7
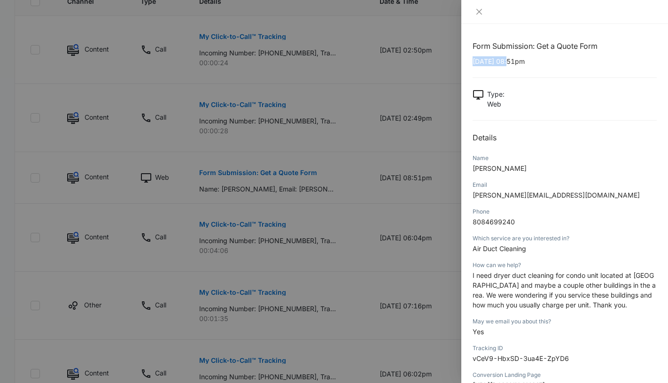
drag, startPoint x: 510, startPoint y: 62, endPoint x: 470, endPoint y: 63, distance: 39.9
click at [470, 63] on div "Form Submission: Get a Quote Form 07/16/2025 at 08:51pm Type : Web Details Name…" at bounding box center [564, 203] width 207 height 359
drag, startPoint x: 494, startPoint y: 170, endPoint x: 472, endPoint y: 170, distance: 22.5
click at [472, 170] on p "Robert" at bounding box center [564, 168] width 184 height 10
drag, startPoint x: 541, startPoint y: 194, endPoint x: 471, endPoint y: 197, distance: 69.5
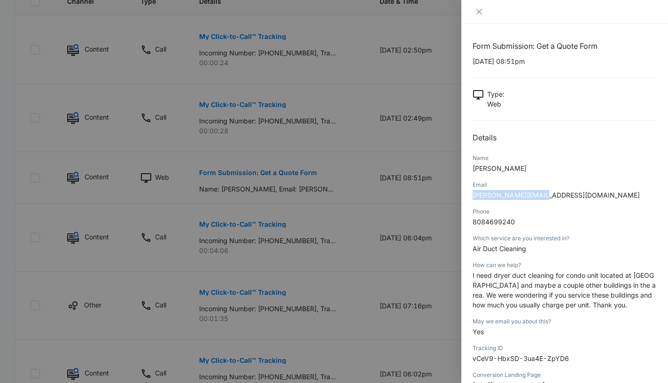
click at [471, 197] on div "Form Submission: Get a Quote Form 07/16/2025 at 08:51pm Type : Web Details Name…" at bounding box center [564, 203] width 207 height 359
drag, startPoint x: 527, startPoint y: 249, endPoint x: 472, endPoint y: 250, distance: 54.9
click at [472, 250] on p "Air Duct Cleaning" at bounding box center [564, 249] width 184 height 10
drag, startPoint x: 517, startPoint y: 222, endPoint x: 469, endPoint y: 223, distance: 48.4
click at [469, 223] on div "Form Submission: Get a Quote Form 07/16/2025 at 08:51pm Type : Web Details Name…" at bounding box center [564, 203] width 207 height 359
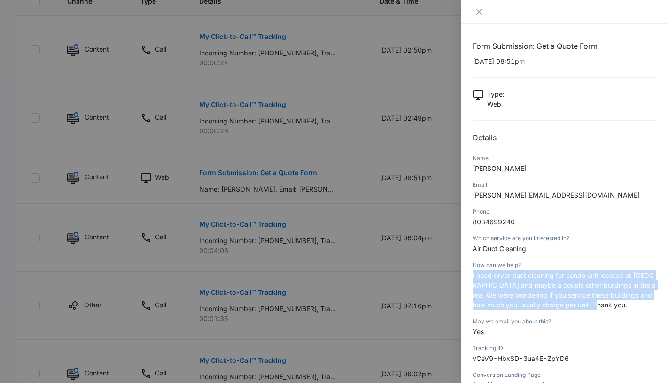
drag, startPoint x: 473, startPoint y: 275, endPoint x: 622, endPoint y: 302, distance: 151.8
click at [622, 302] on p "I need dryer duct cleaning for condo unit located at Parklane and maybe a coupl…" at bounding box center [564, 289] width 184 height 39
click at [475, 10] on icon "close" at bounding box center [479, 12] width 8 height 8
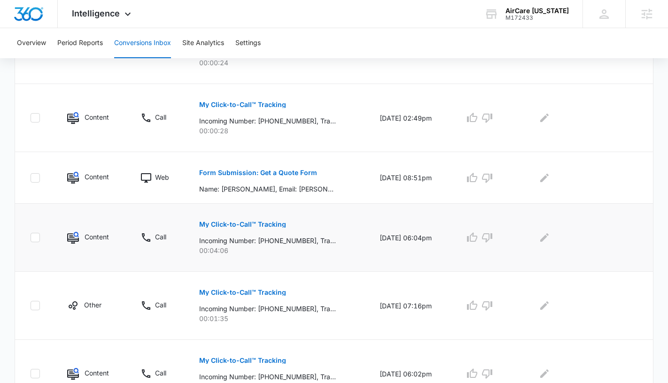
click at [247, 221] on p "My Click-to-Call™ Tracking" at bounding box center [242, 224] width 87 height 7
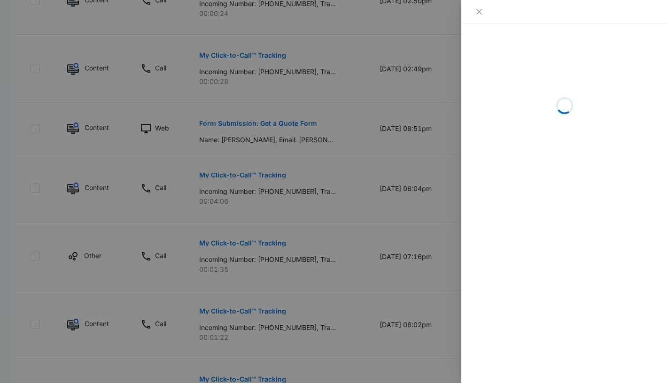
scroll to position [379, 0]
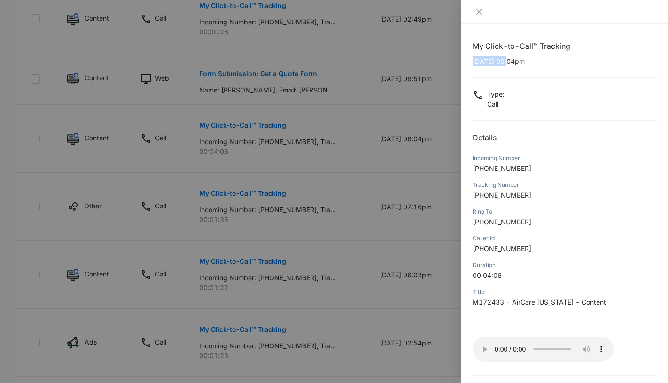
drag, startPoint x: 510, startPoint y: 61, endPoint x: 469, endPoint y: 63, distance: 40.4
click at [469, 63] on div "My Click-to-Call™ Tracking 07/16/2025 at 06:04pm Type : Call Details Incoming N…" at bounding box center [564, 203] width 207 height 359
drag, startPoint x: 532, startPoint y: 169, endPoint x: 480, endPoint y: 170, distance: 51.7
click at [479, 170] on p "+18082282172" at bounding box center [564, 168] width 184 height 10
click at [479, 14] on icon "close" at bounding box center [479, 12] width 8 height 8
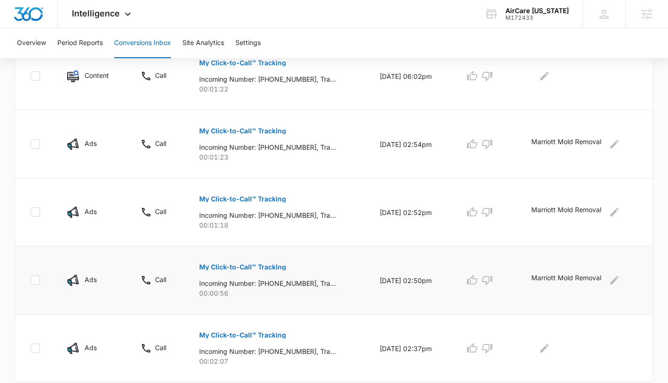
scroll to position [606, 0]
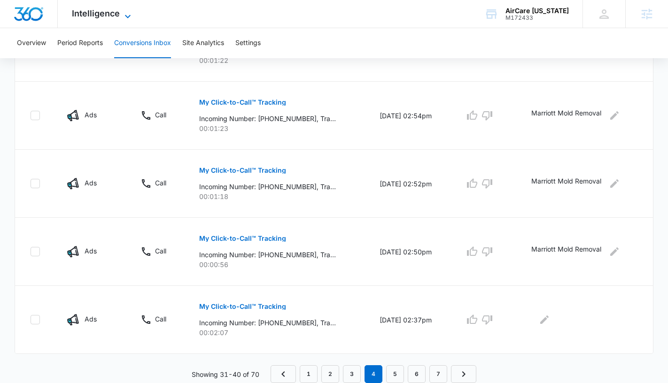
click at [111, 13] on span "Intelligence" at bounding box center [96, 13] width 48 height 10
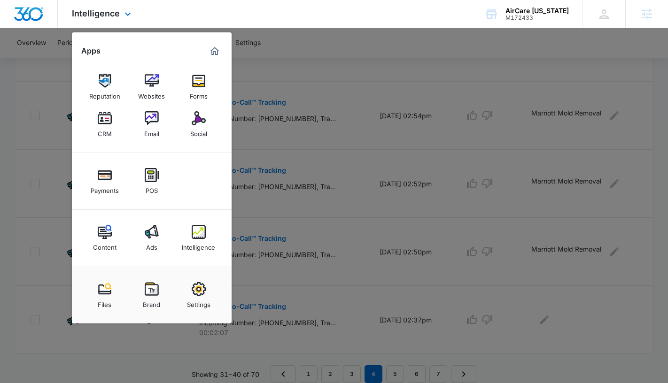
click at [216, 51] on img "Marketing 360® Dashboard" at bounding box center [214, 51] width 11 height 11
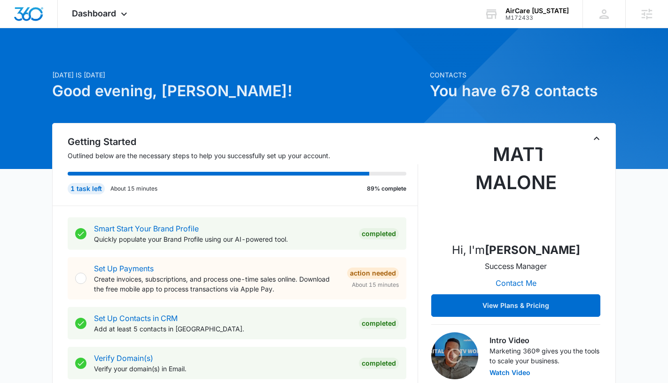
click at [600, 136] on icon "Toggle Collapse" at bounding box center [596, 138] width 11 height 11
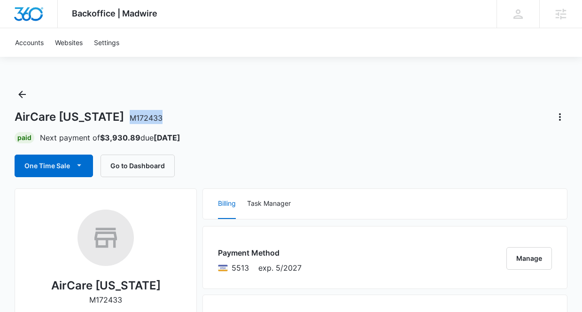
drag, startPoint x: 137, startPoint y: 118, endPoint x: 99, endPoint y: 121, distance: 37.7
click at [99, 121] on div "AirCare [US_STATE] M172433" at bounding box center [291, 116] width 553 height 15
copy span "M172433"
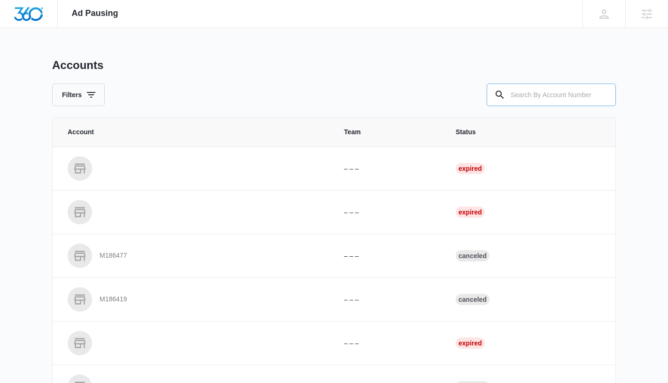
click at [533, 95] on input "text" at bounding box center [550, 95] width 129 height 23
paste input "M172433"
type input "M172433"
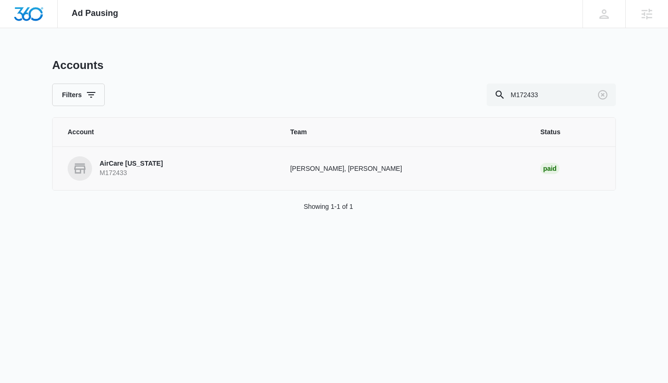
click at [130, 162] on p "AirCare [US_STATE]" at bounding box center [131, 163] width 63 height 9
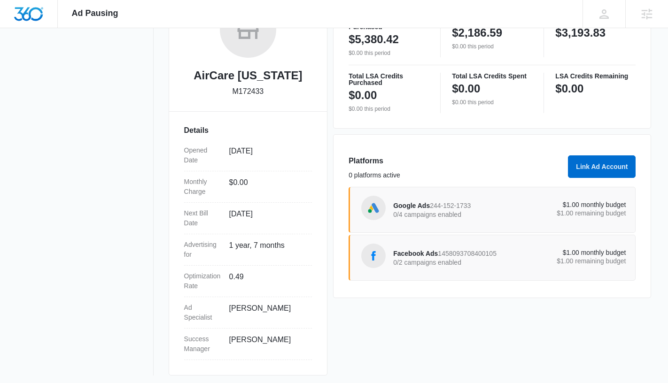
scroll to position [182, 0]
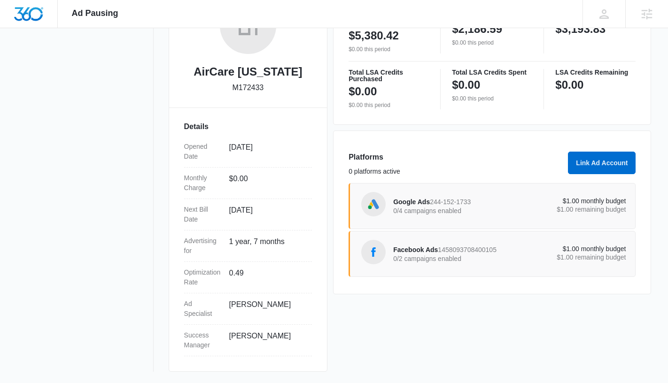
click at [458, 208] on p "0/4 campaigns enabled" at bounding box center [451, 211] width 116 height 7
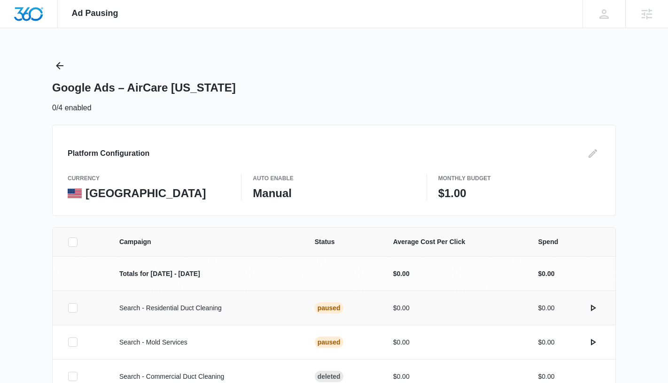
scroll to position [89, 0]
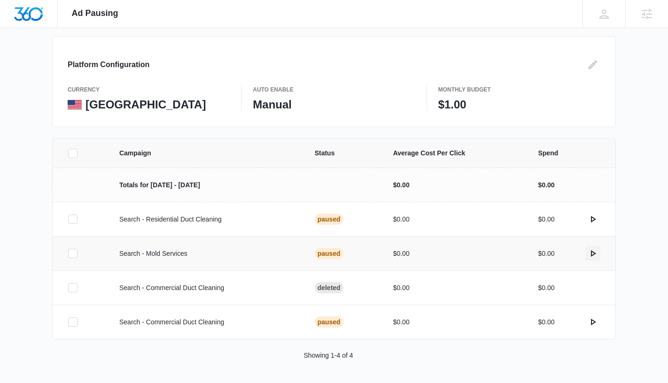
click at [594, 252] on icon "actions.activate" at bounding box center [592, 253] width 11 height 11
click at [594, 220] on icon "actions.activate" at bounding box center [592, 219] width 11 height 11
click at [322, 106] on p "Manual" at bounding box center [334, 105] width 162 height 14
click at [588, 65] on icon "Edit" at bounding box center [592, 64] width 11 height 11
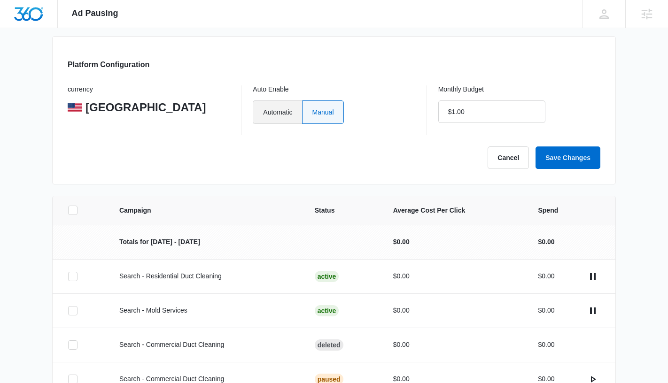
click at [289, 111] on label "Automatic" at bounding box center [277, 111] width 49 height 23
click at [263, 112] on input "Automatic" at bounding box center [263, 112] width 0 height 0
radio input "true"
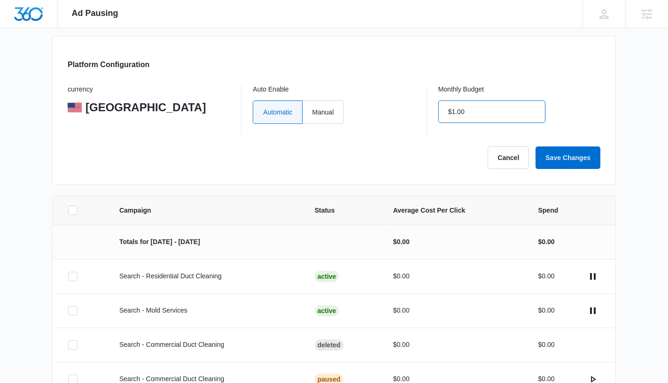
click at [472, 112] on input "$1.00" at bounding box center [491, 111] width 107 height 23
type input "$0.00"
click at [556, 165] on button "Save Changes" at bounding box center [567, 158] width 65 height 23
